Goal: Information Seeking & Learning: Learn about a topic

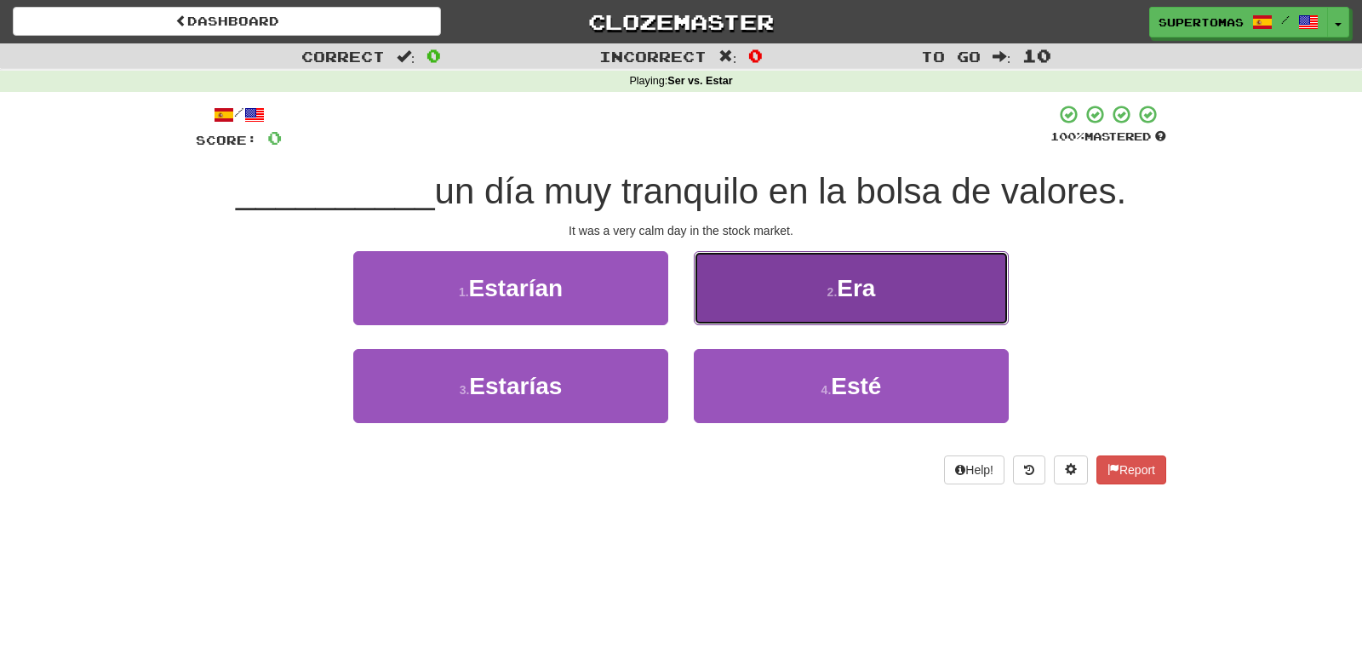
click at [866, 306] on button "2 . Era" at bounding box center [851, 288] width 315 height 74
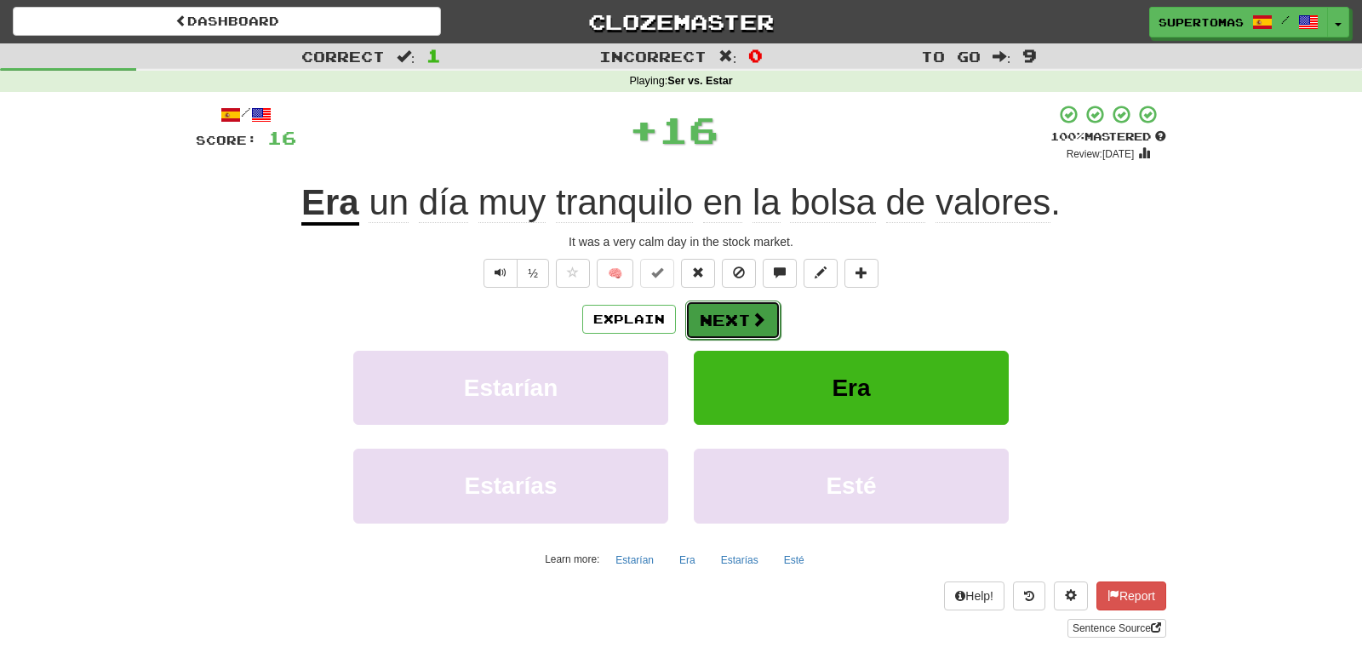
click at [738, 318] on button "Next" at bounding box center [732, 320] width 95 height 39
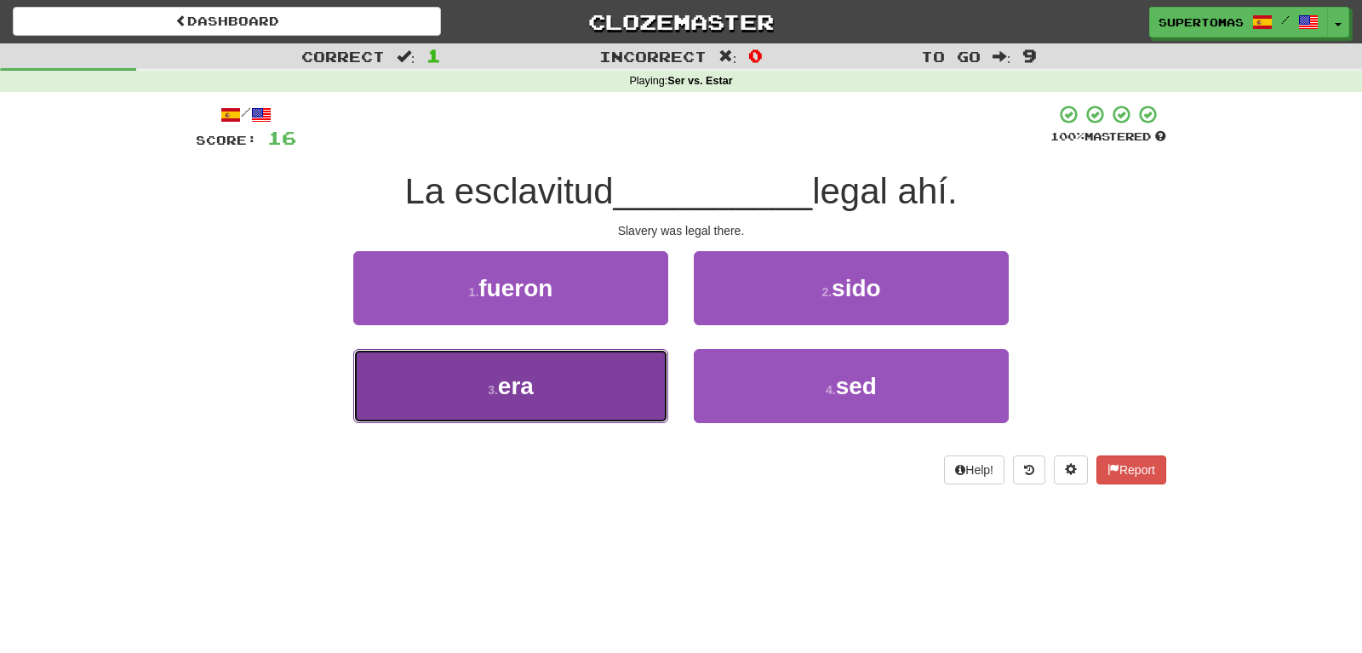
click at [557, 387] on button "3 . era" at bounding box center [510, 386] width 315 height 74
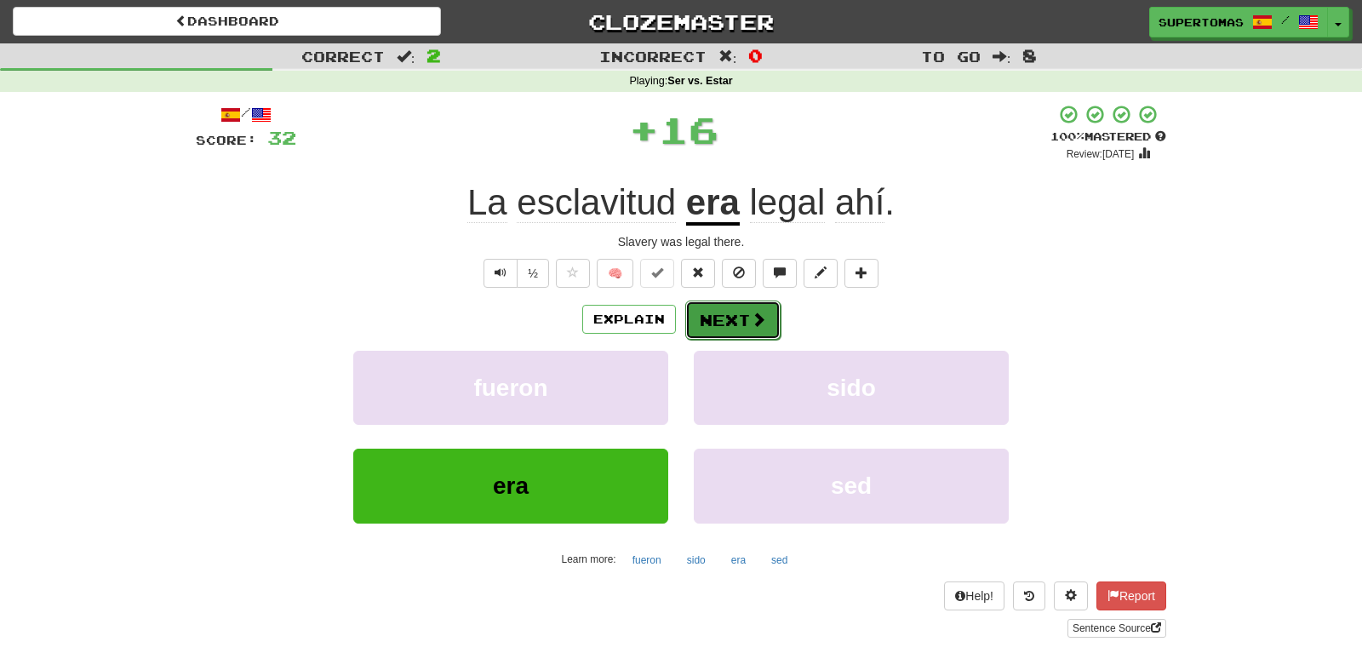
click at [715, 316] on button "Next" at bounding box center [732, 320] width 95 height 39
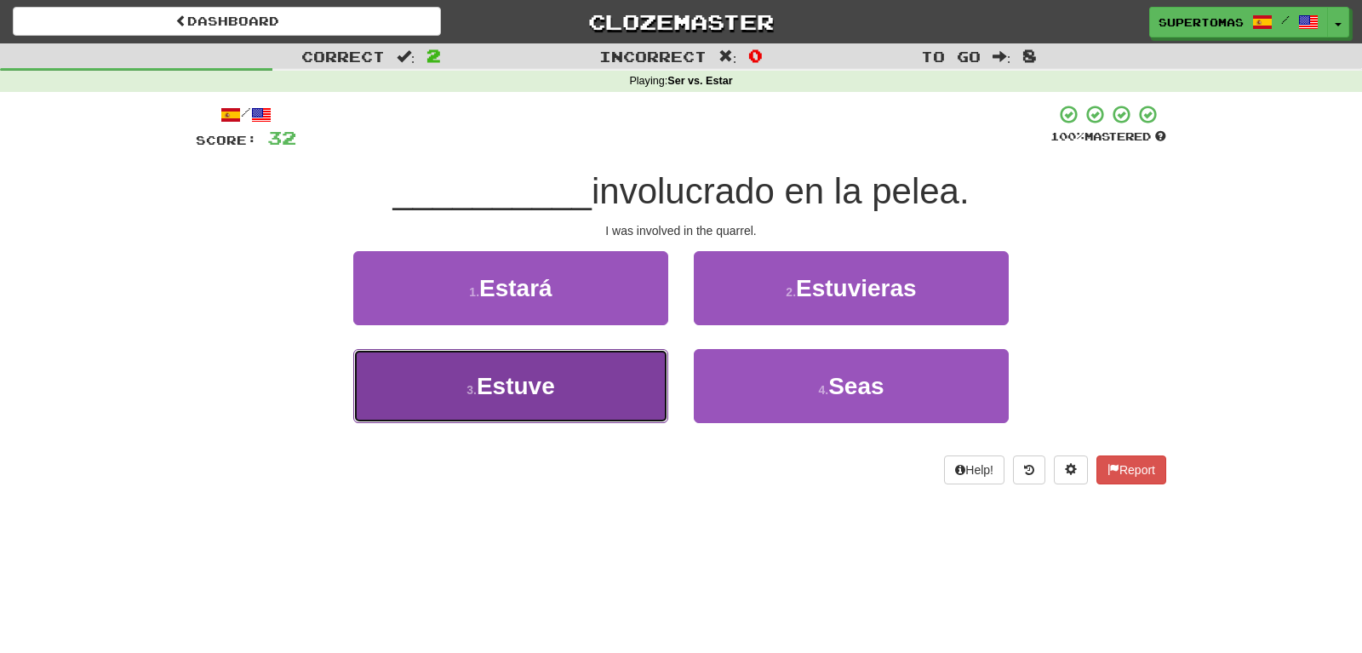
click at [564, 387] on button "3 . Estuve" at bounding box center [510, 386] width 315 height 74
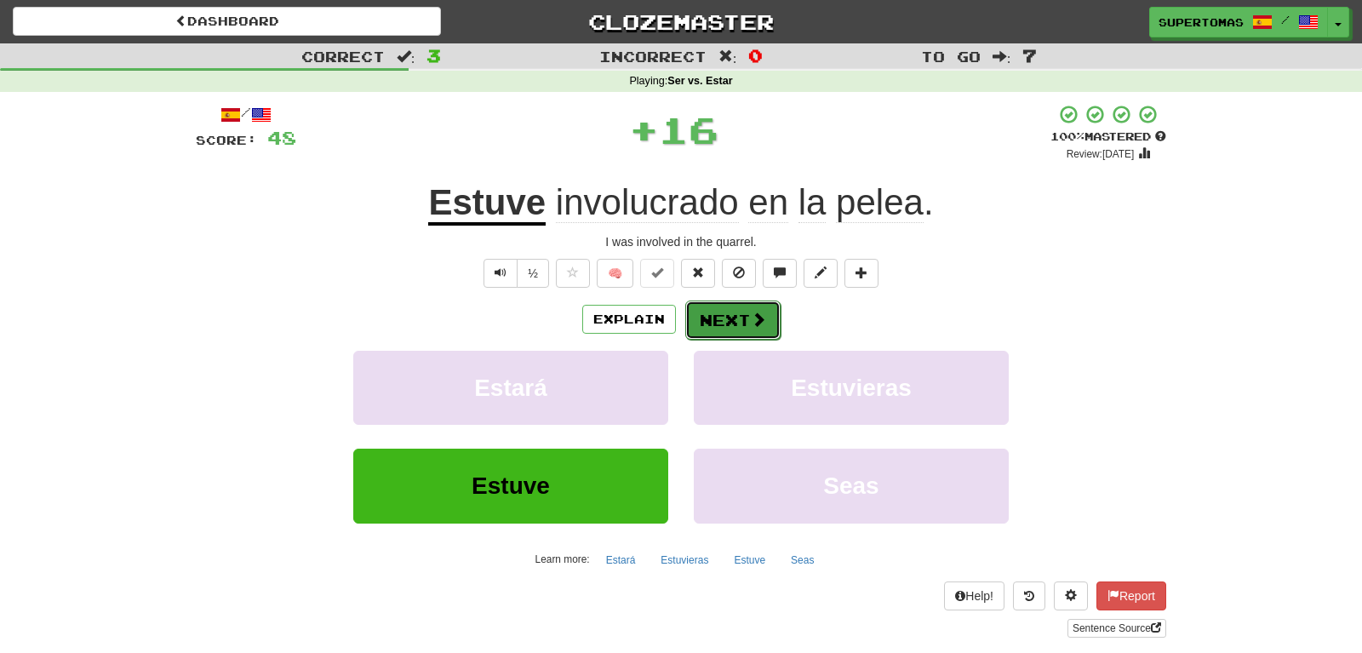
click at [717, 321] on button "Next" at bounding box center [732, 320] width 95 height 39
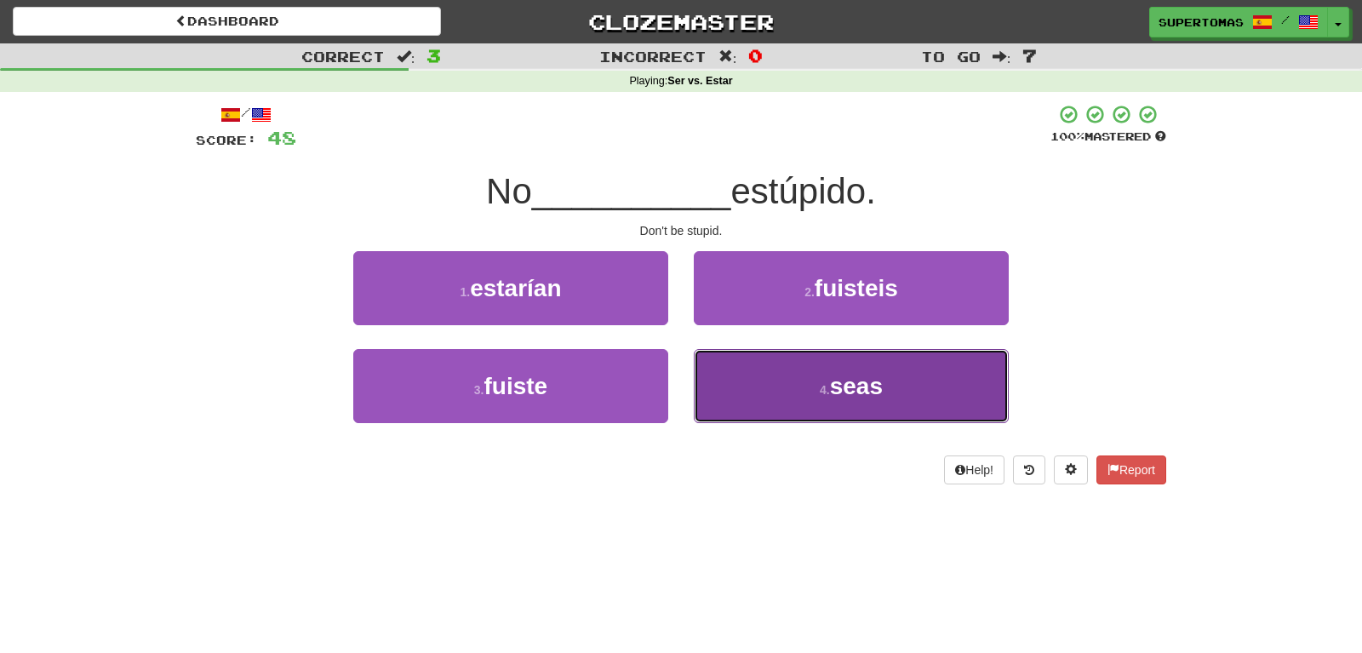
click at [779, 401] on button "4 . seas" at bounding box center [851, 386] width 315 height 74
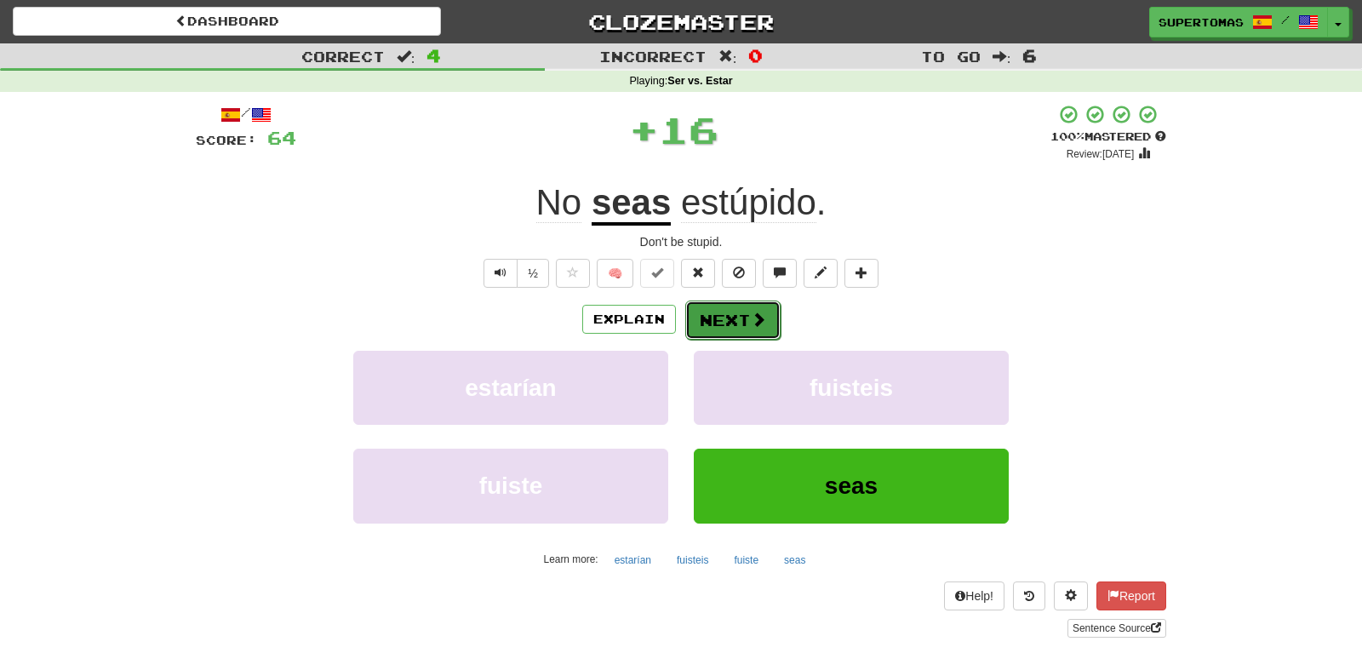
click at [733, 321] on button "Next" at bounding box center [732, 320] width 95 height 39
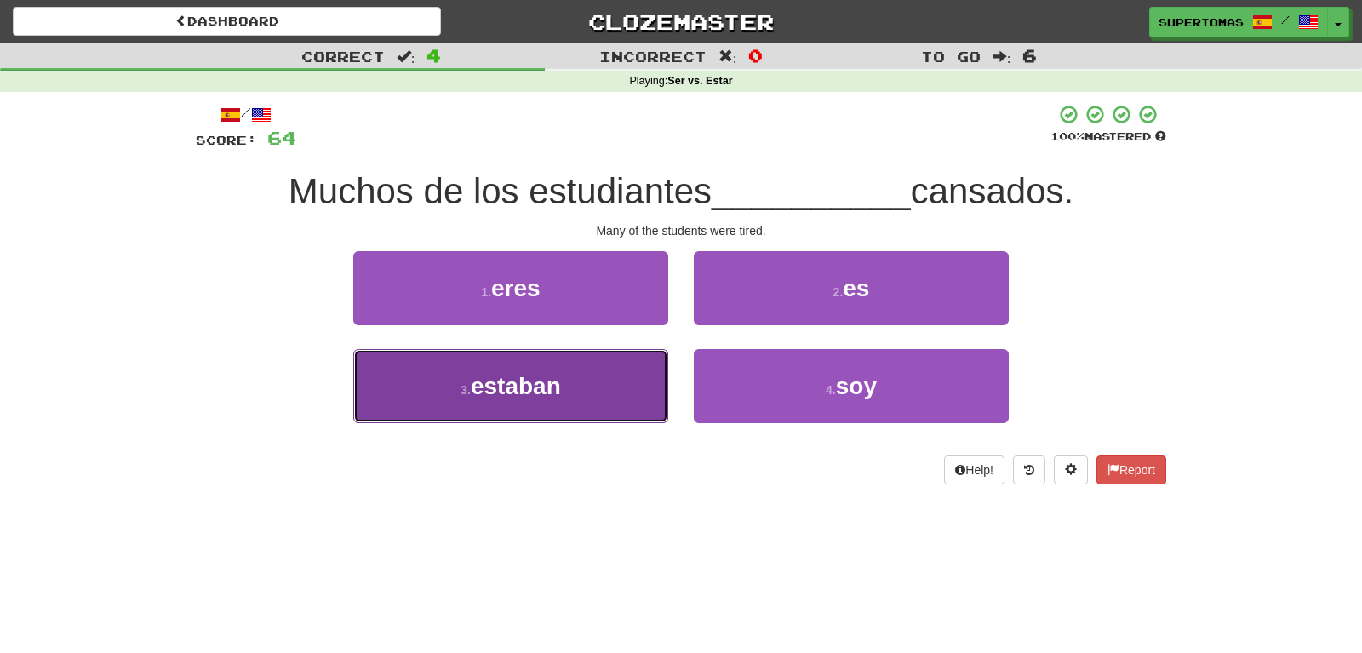
click at [607, 402] on button "3 . [PERSON_NAME]" at bounding box center [510, 386] width 315 height 74
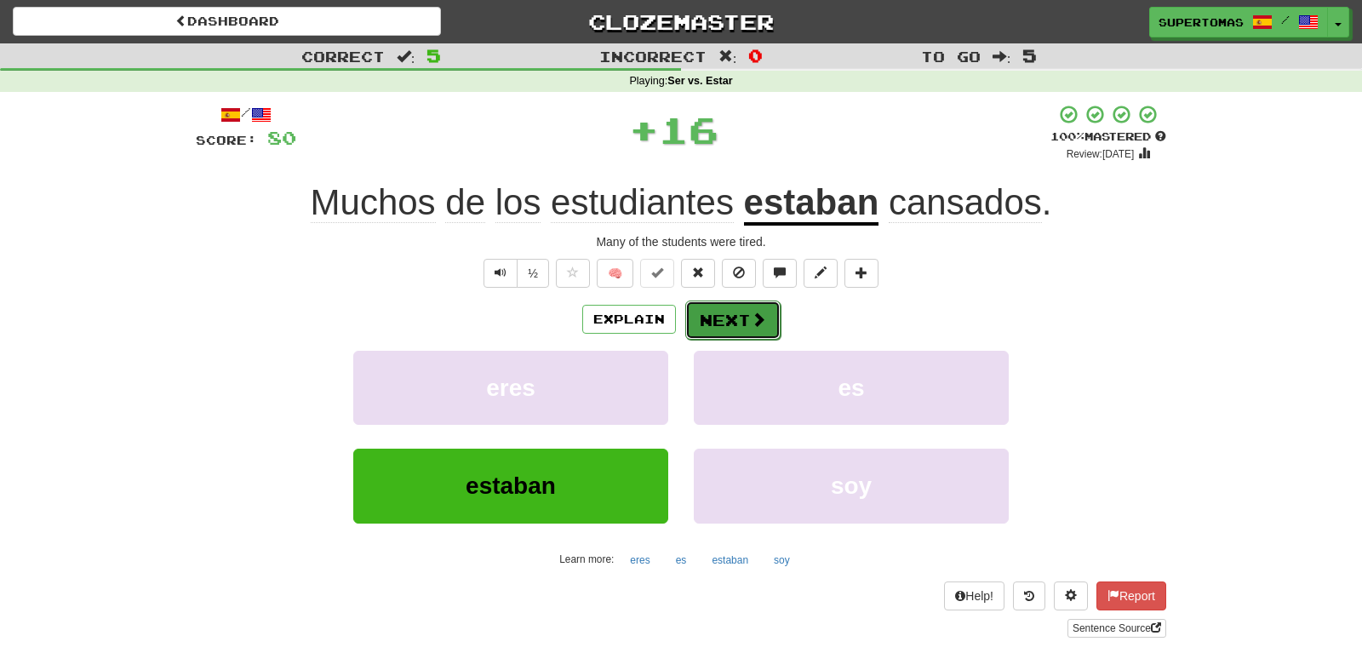
click at [728, 322] on button "Next" at bounding box center [732, 320] width 95 height 39
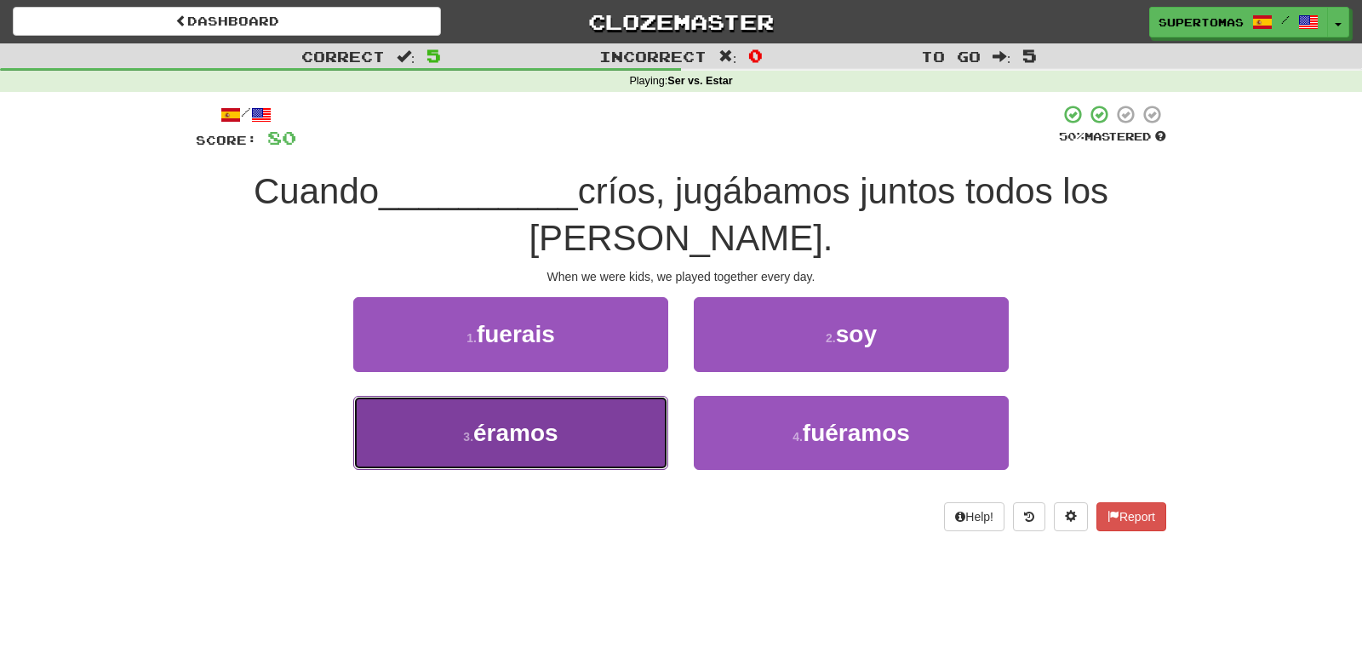
click at [581, 412] on button "3 . éramos" at bounding box center [510, 433] width 315 height 74
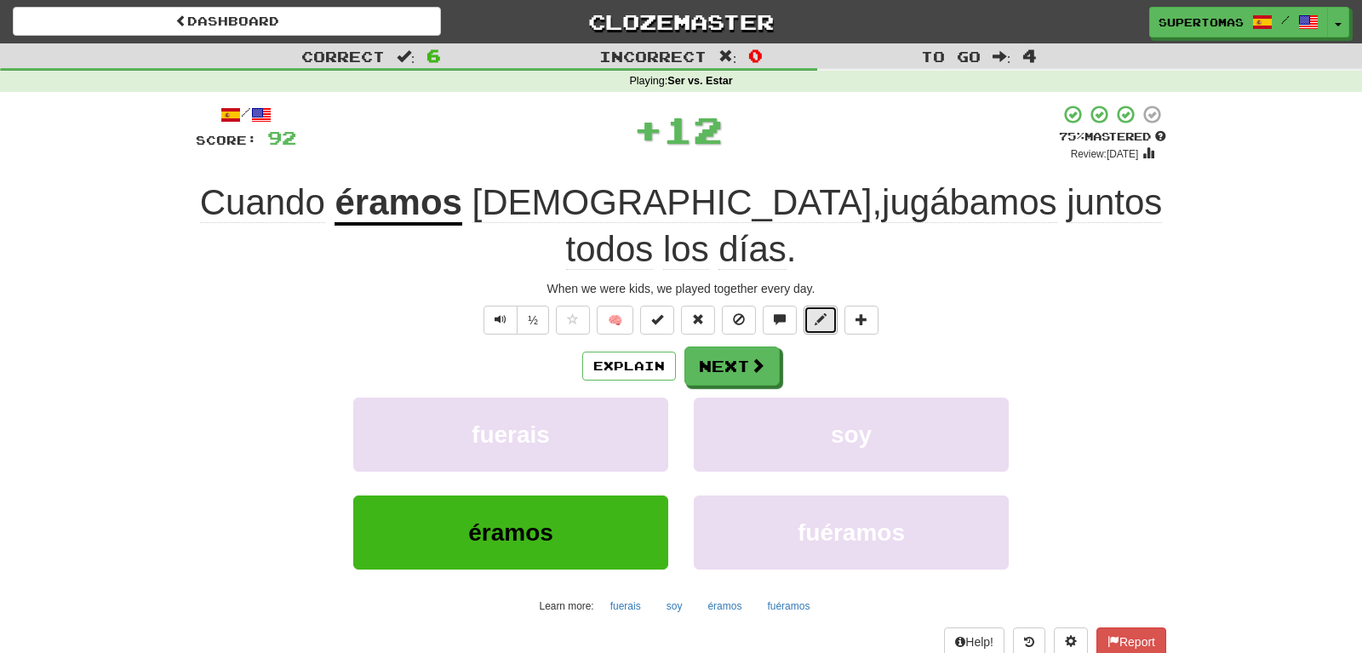
click at [814, 306] on button at bounding box center [821, 320] width 34 height 29
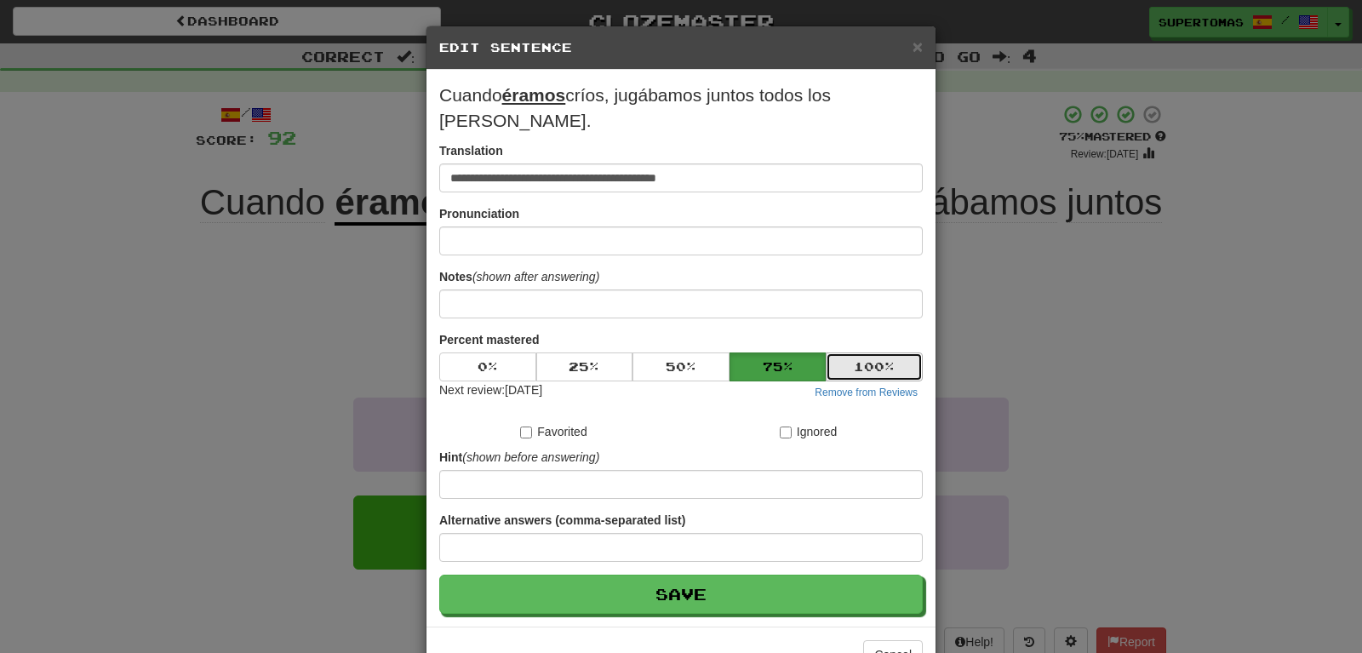
click at [856, 352] on button "100 %" at bounding box center [874, 366] width 97 height 29
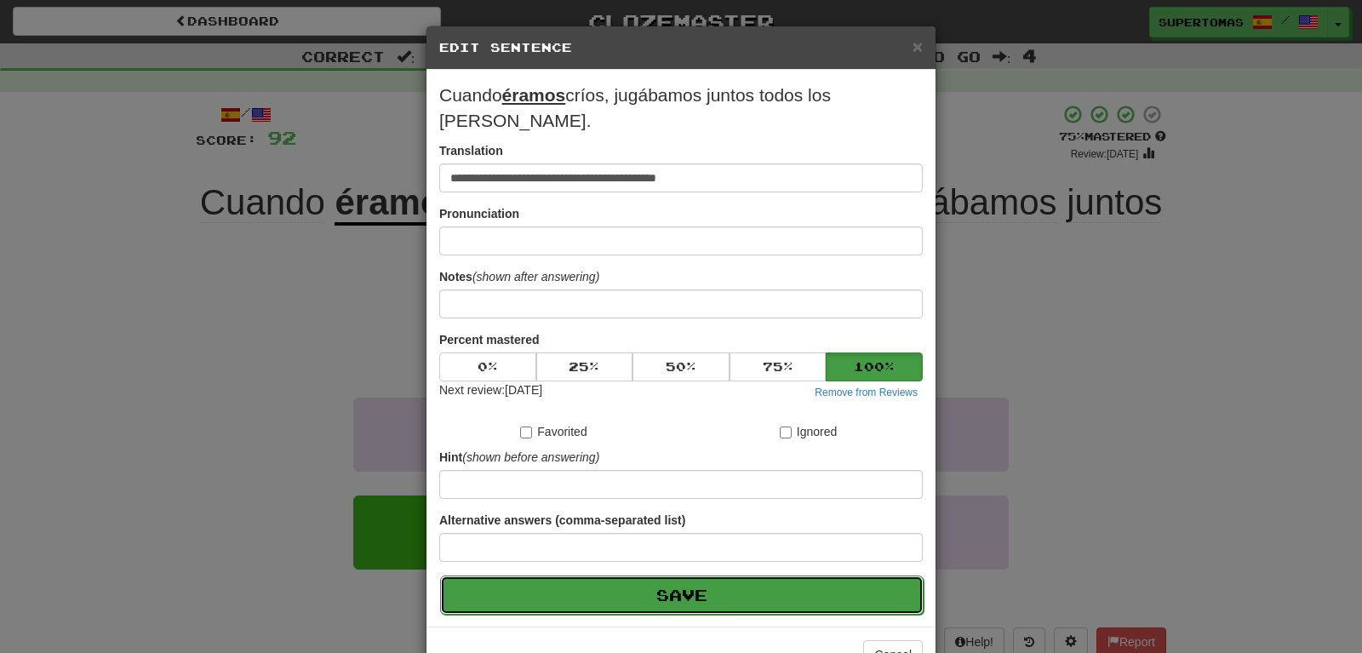
click at [714, 576] on button "Save" at bounding box center [682, 595] width 484 height 39
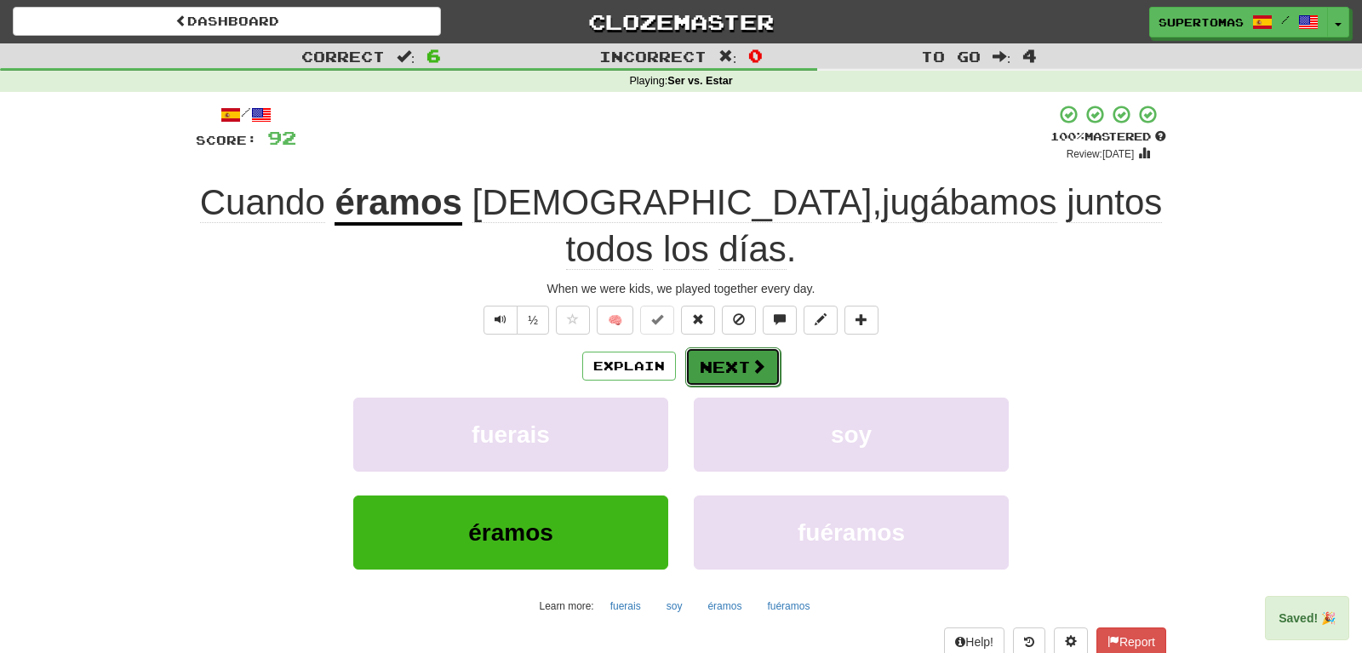
click at [743, 347] on button "Next" at bounding box center [732, 366] width 95 height 39
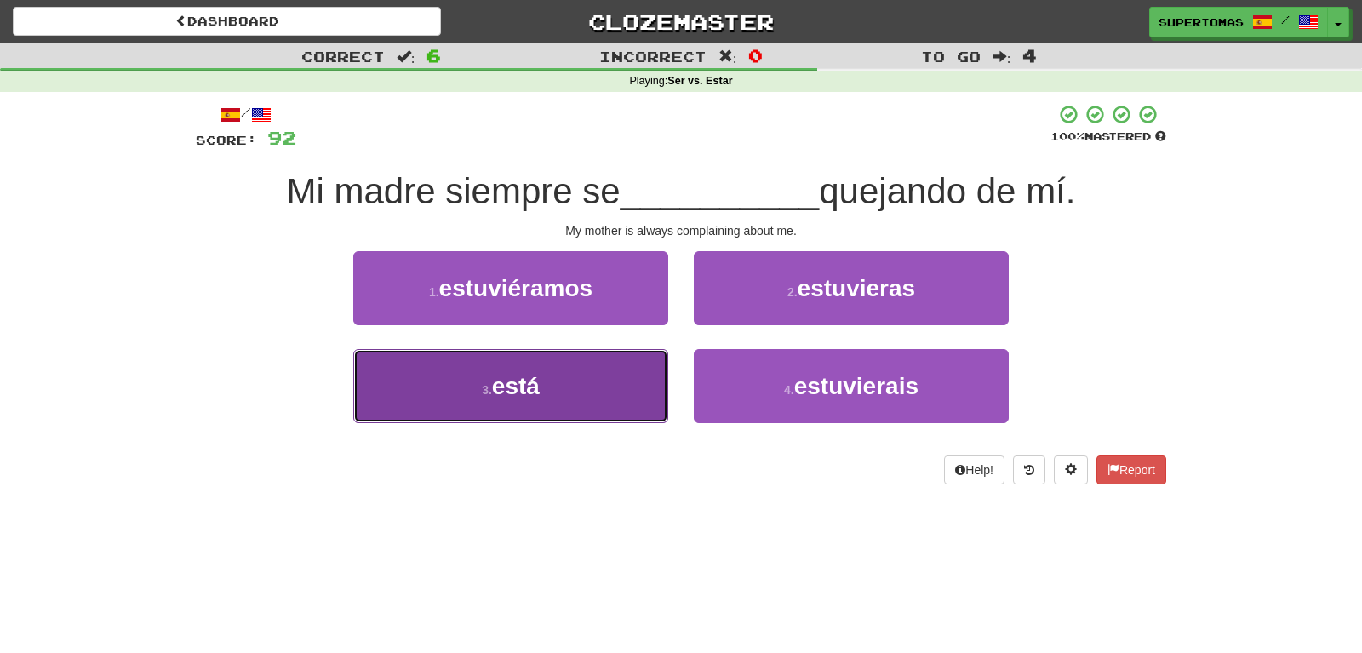
click at [514, 402] on button "3 . está" at bounding box center [510, 386] width 315 height 74
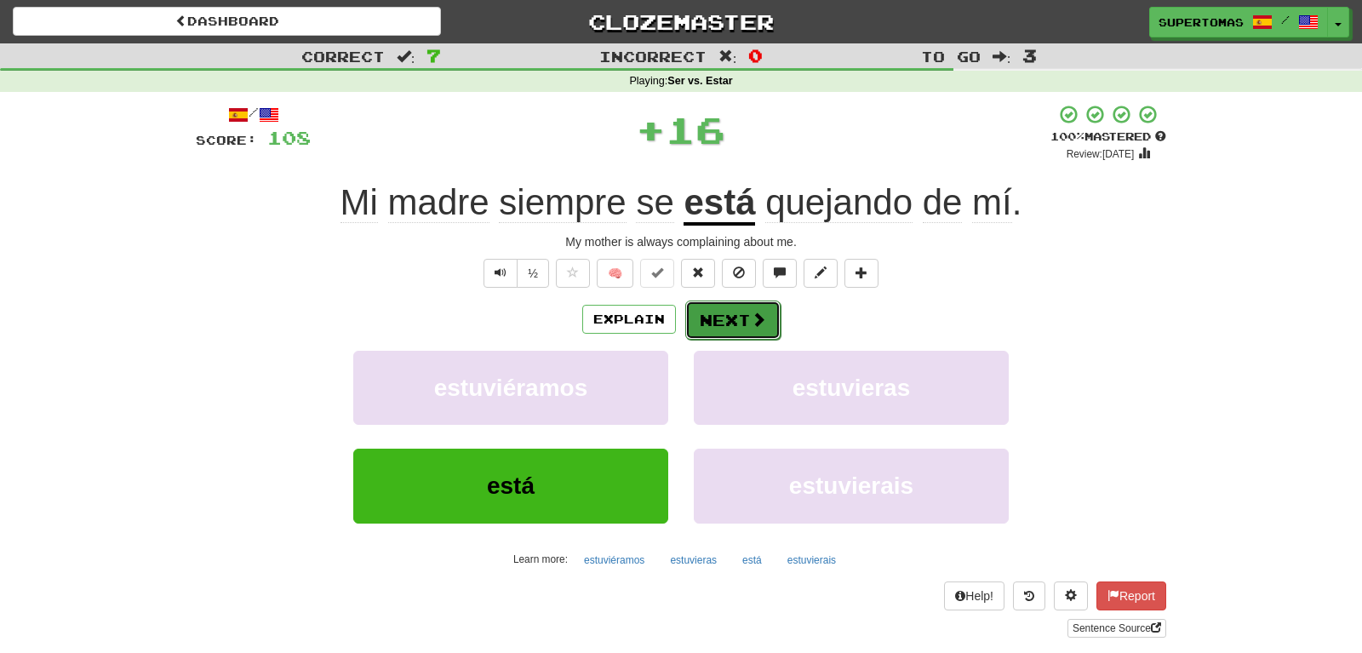
click at [725, 318] on button "Next" at bounding box center [732, 320] width 95 height 39
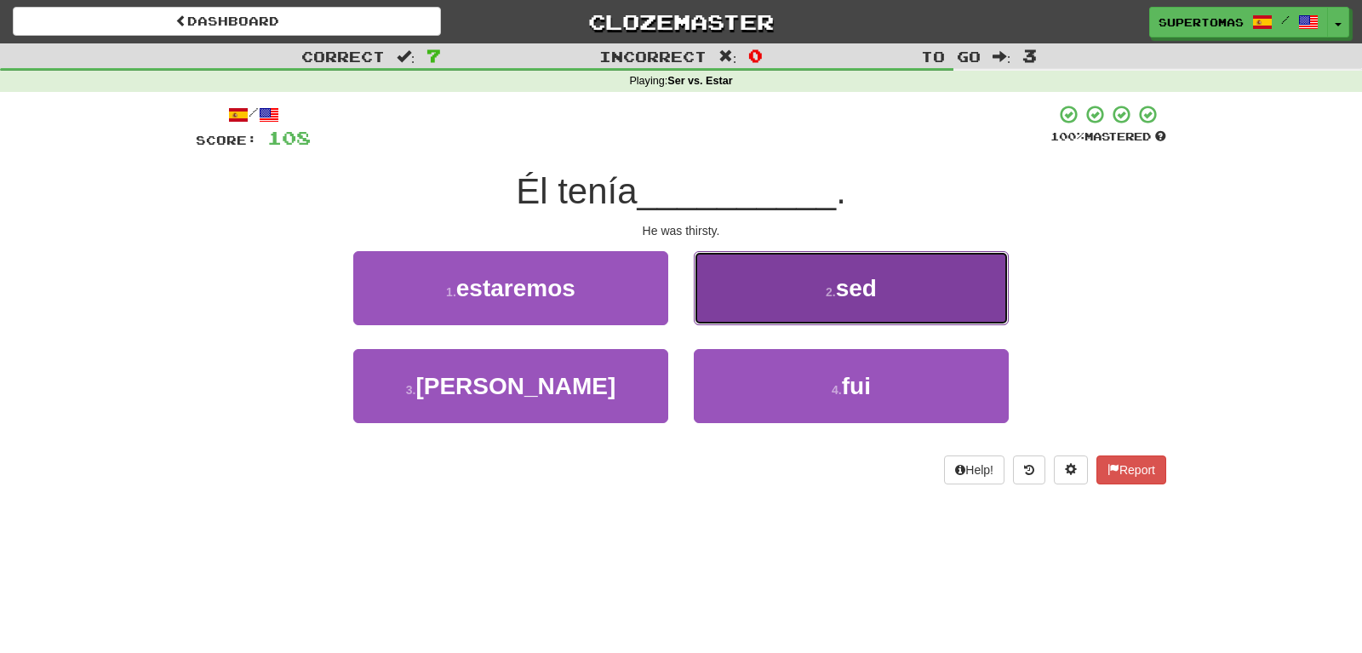
click at [783, 293] on button "2 . sed" at bounding box center [851, 288] width 315 height 74
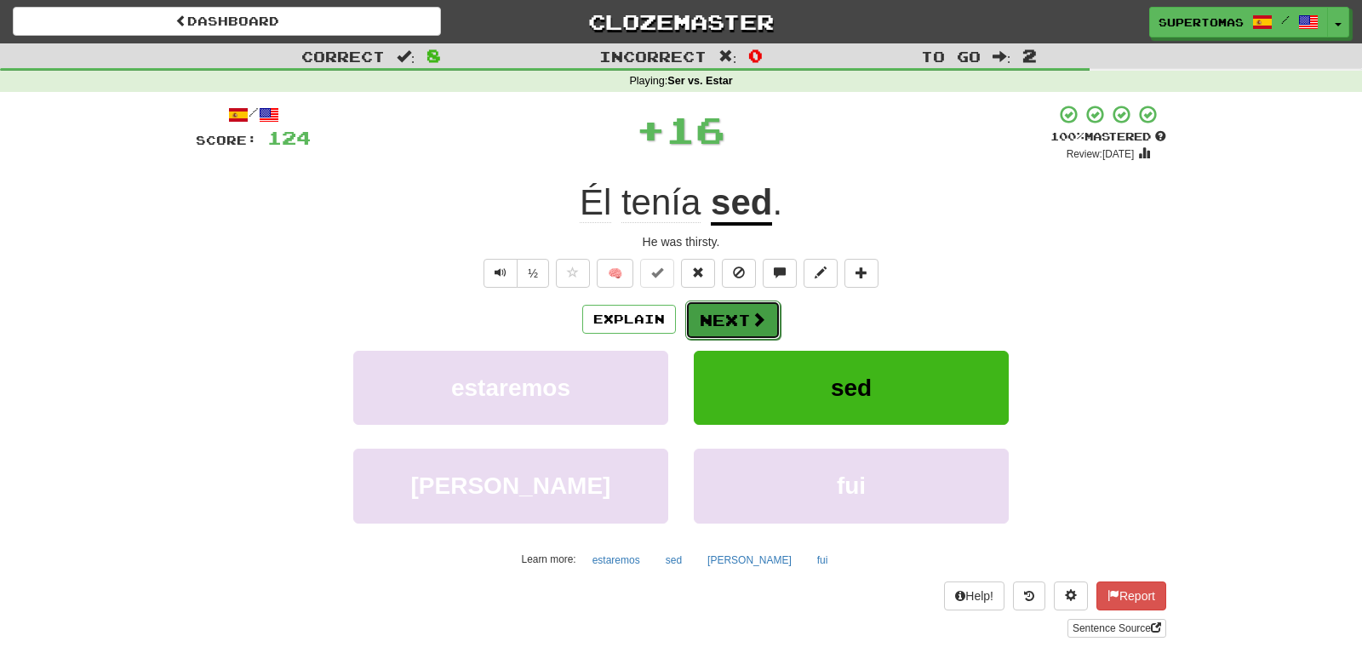
click at [725, 324] on button "Next" at bounding box center [732, 320] width 95 height 39
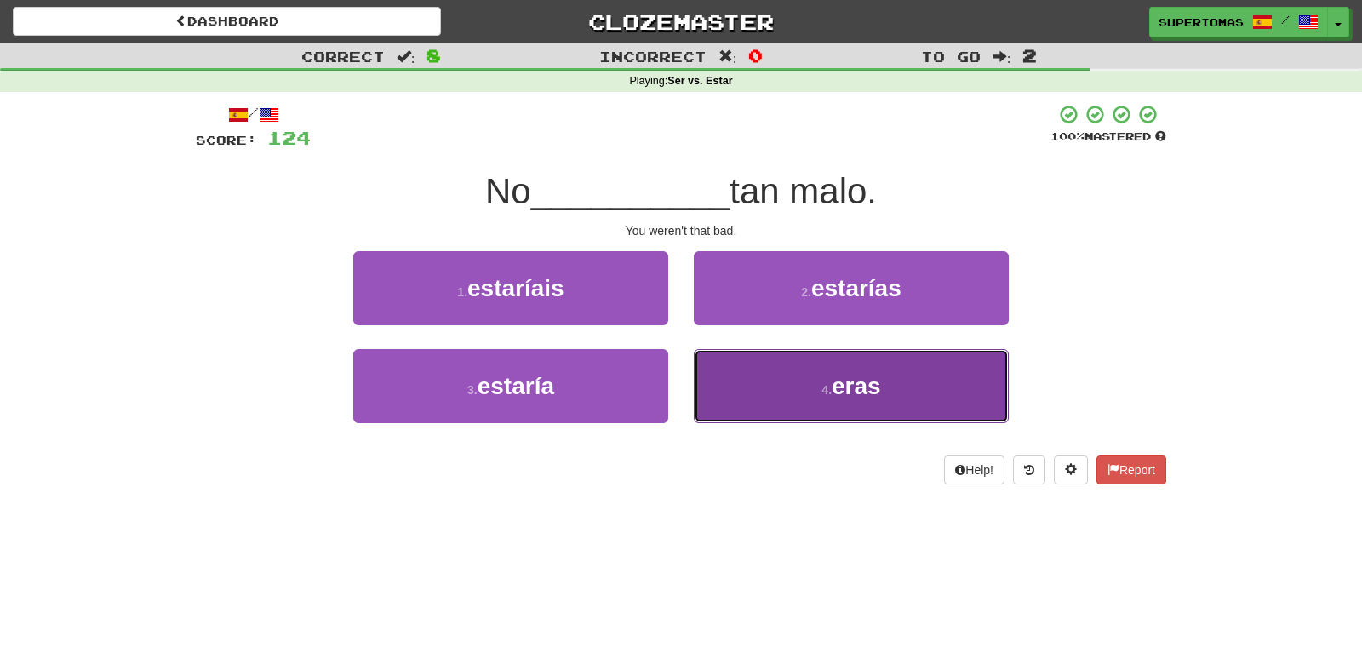
click at [782, 415] on button "4 . eras" at bounding box center [851, 386] width 315 height 74
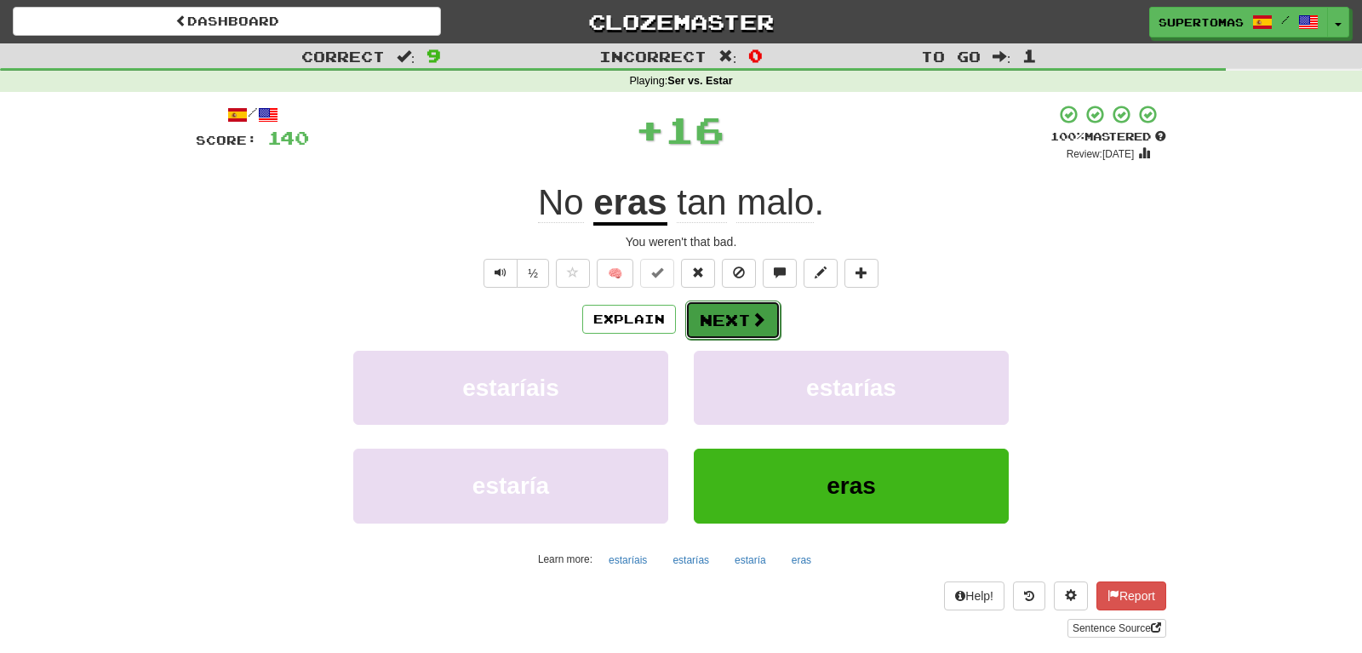
click at [723, 315] on button "Next" at bounding box center [732, 320] width 95 height 39
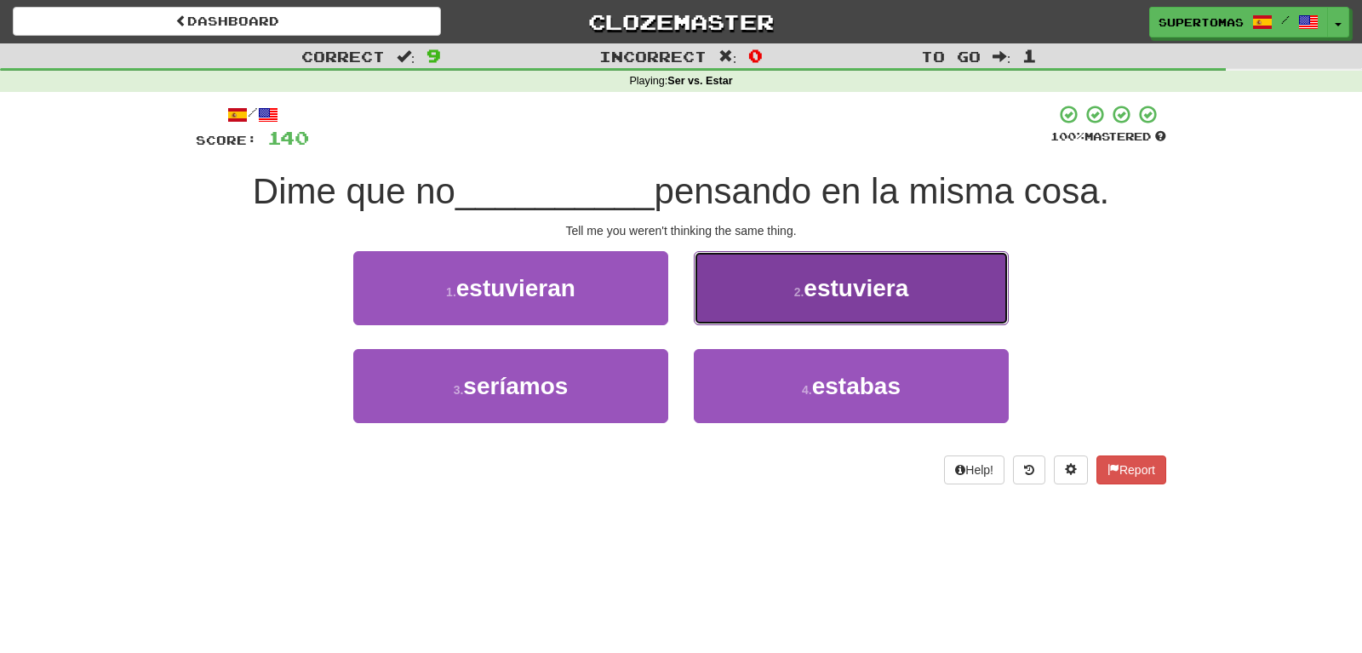
click at [736, 297] on button "2 . estuviera" at bounding box center [851, 288] width 315 height 74
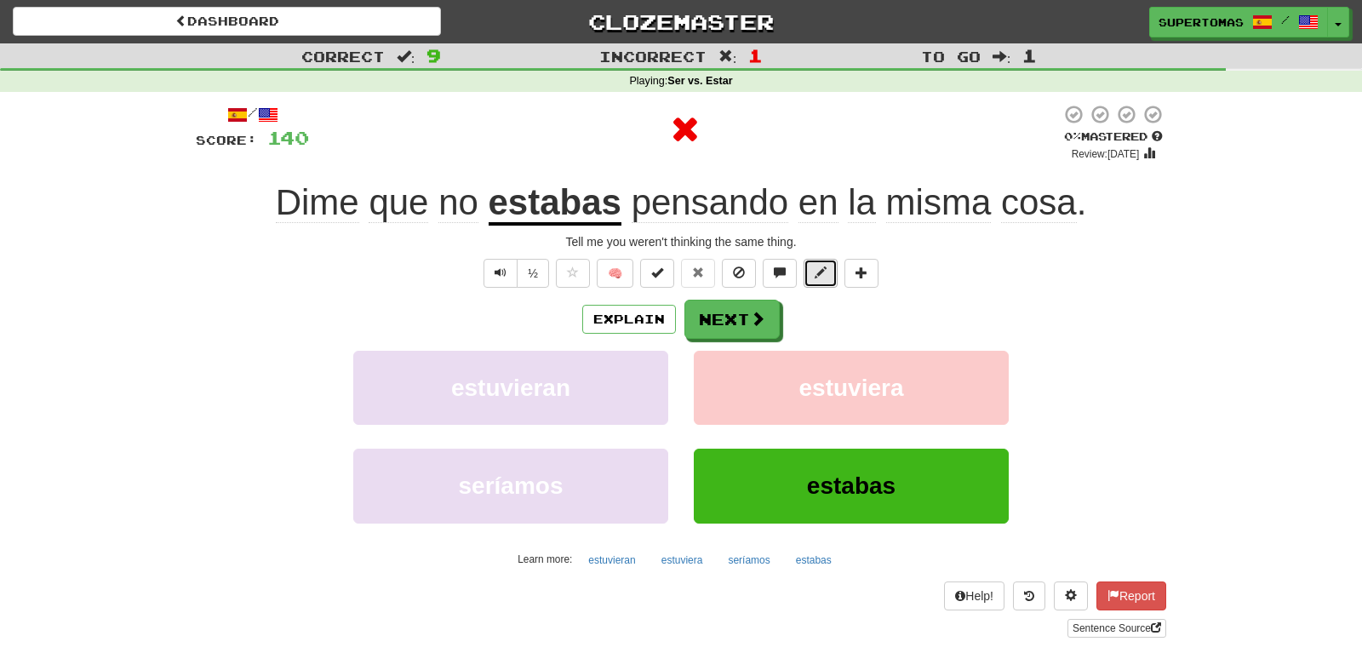
click at [818, 278] on span at bounding box center [821, 272] width 12 height 12
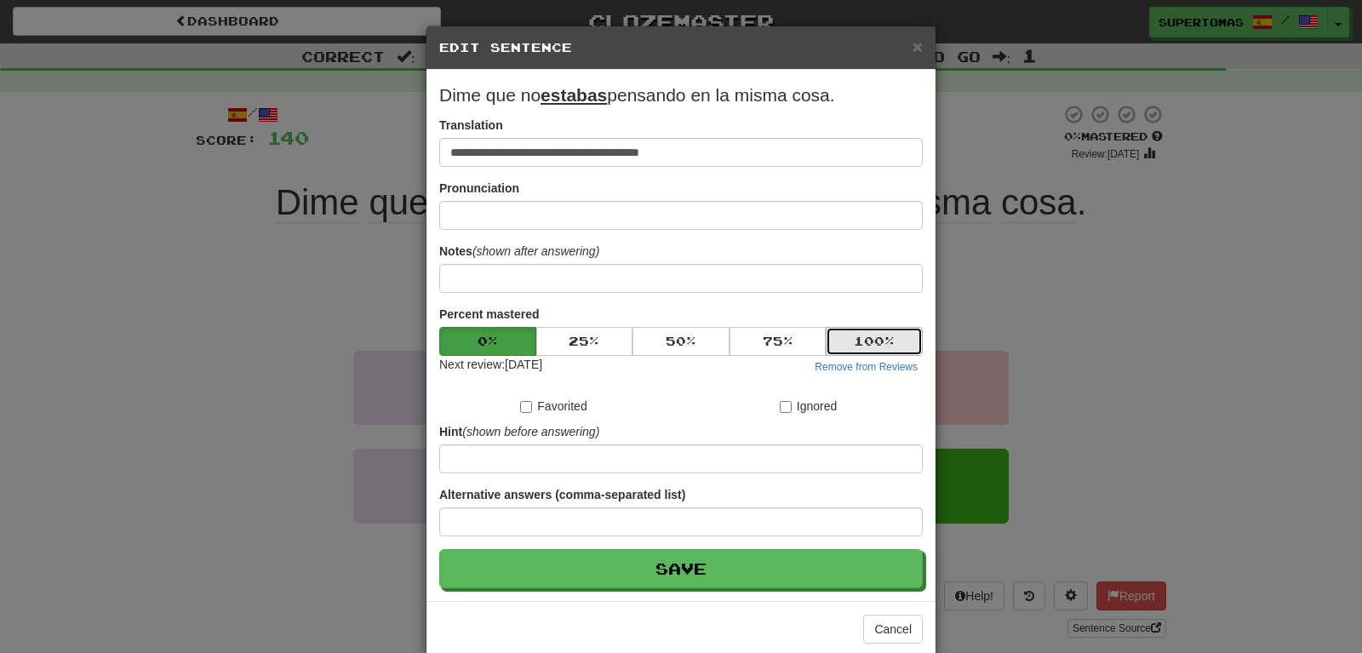
click at [854, 335] on button "100 %" at bounding box center [874, 341] width 97 height 29
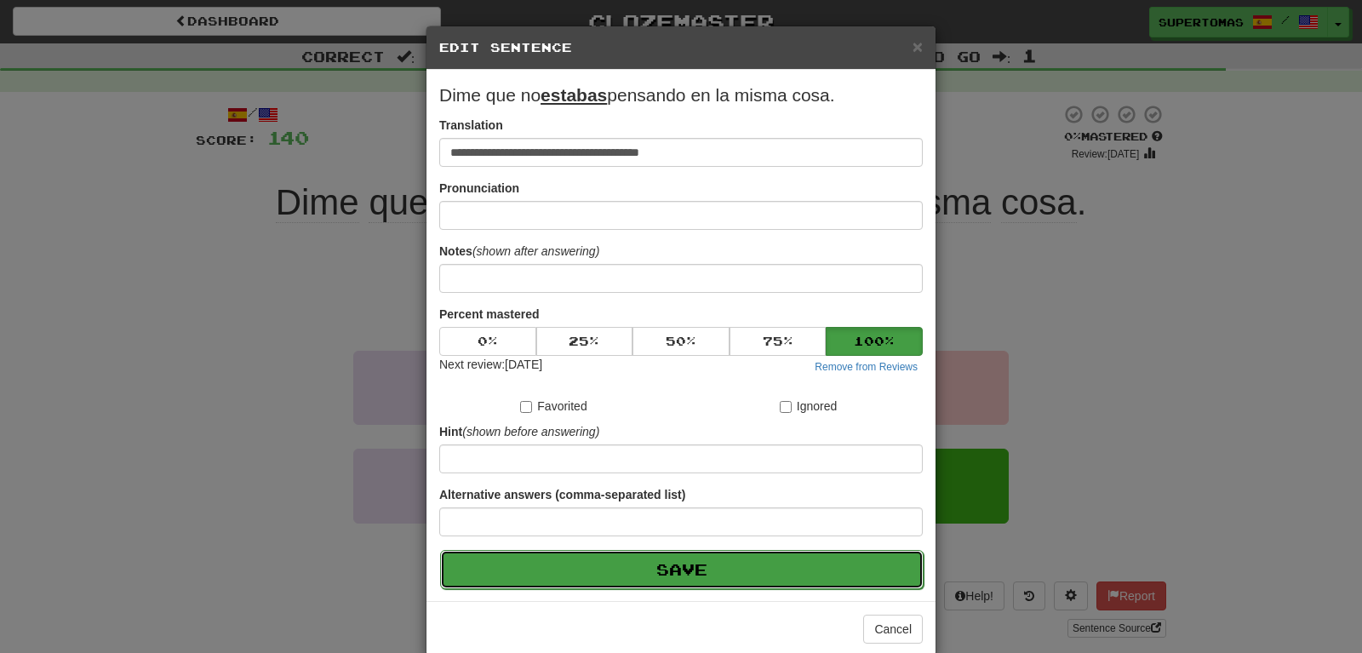
click at [721, 572] on button "Save" at bounding box center [682, 569] width 484 height 39
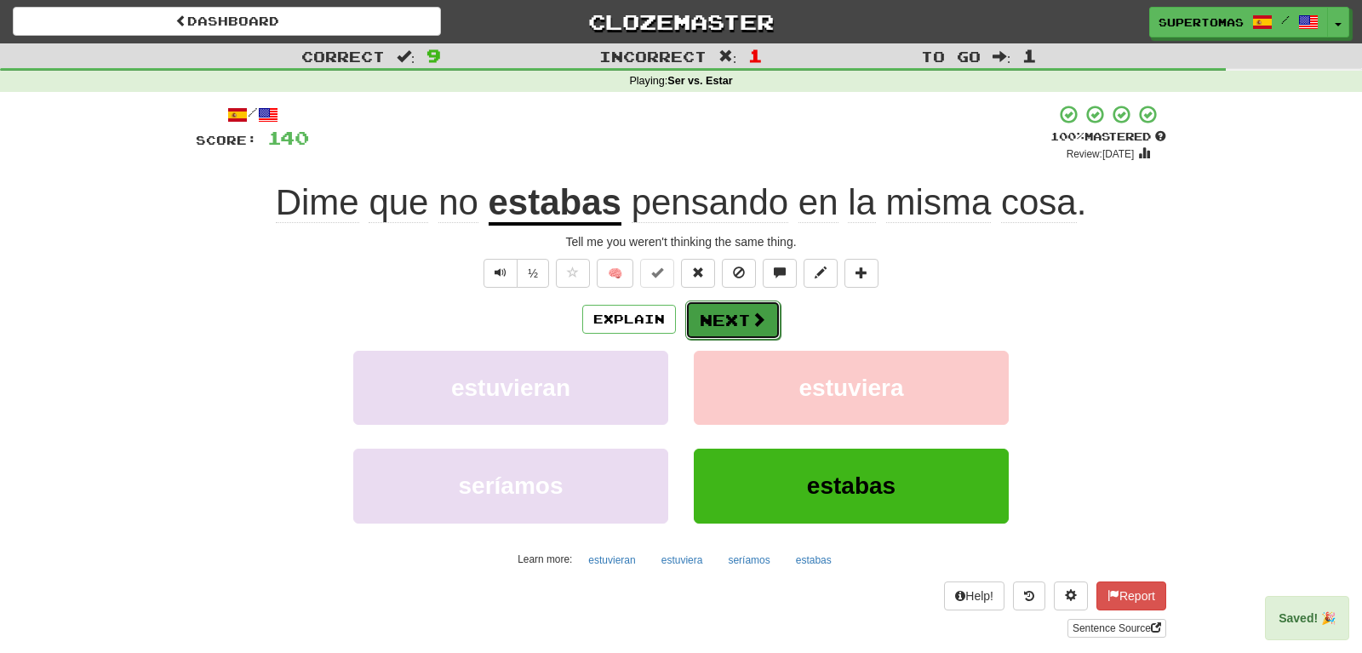
click at [725, 323] on button "Next" at bounding box center [732, 320] width 95 height 39
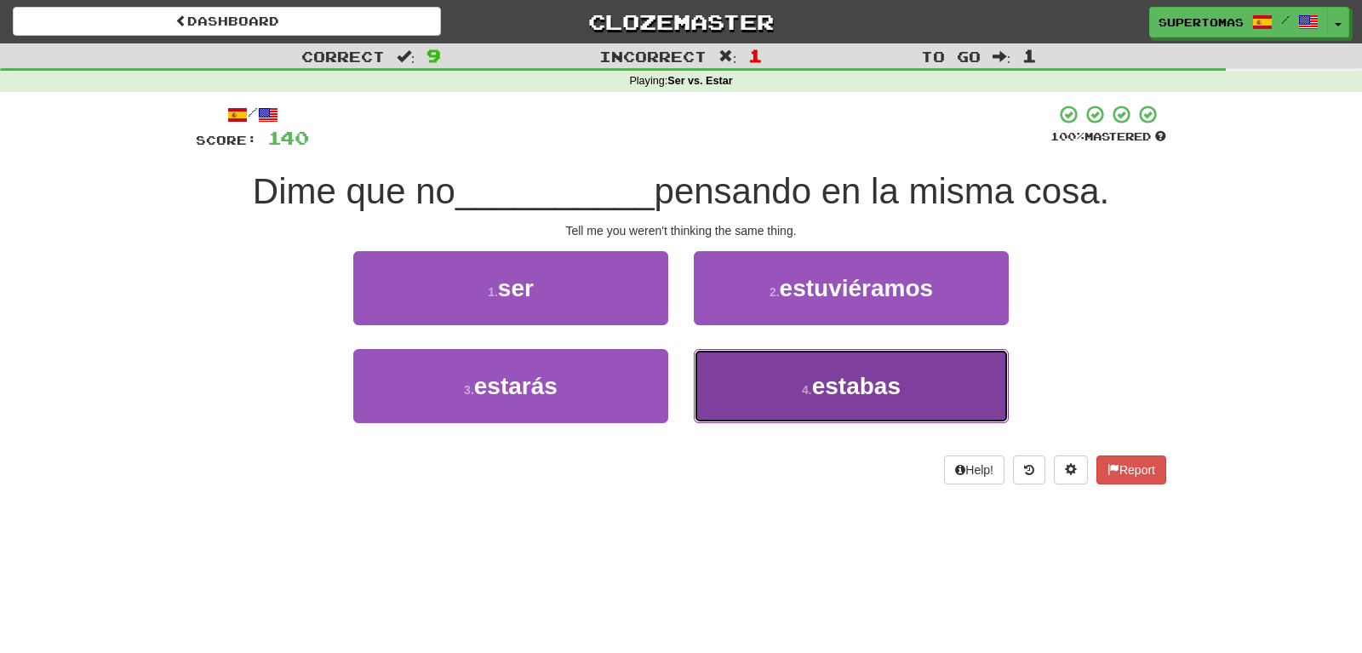
click at [785, 397] on button "4 . estabas" at bounding box center [851, 386] width 315 height 74
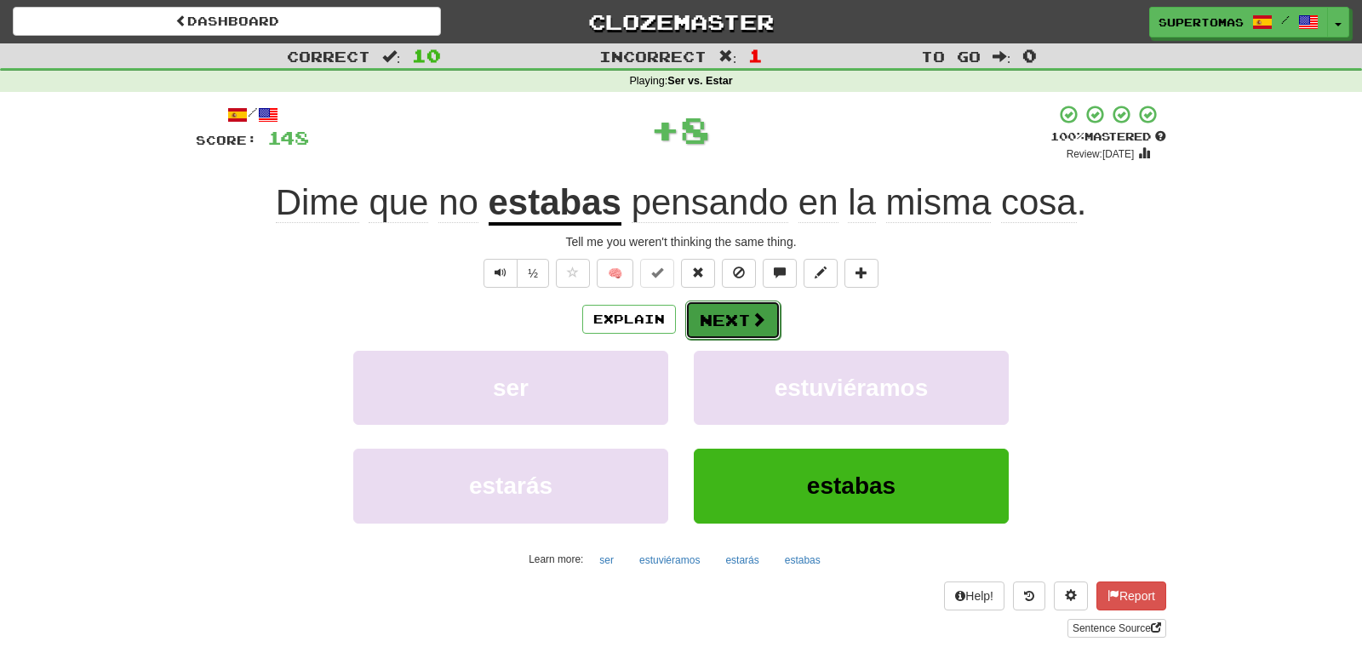
click at [733, 319] on button "Next" at bounding box center [732, 320] width 95 height 39
